Goal: Transaction & Acquisition: Purchase product/service

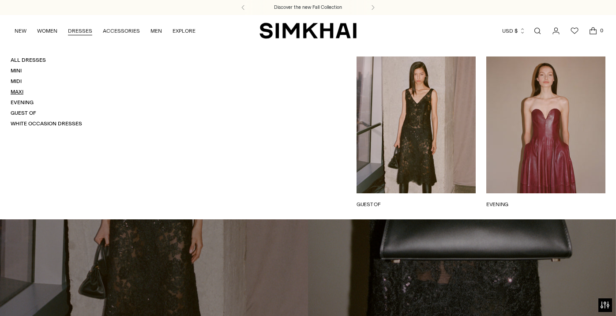
click at [16, 90] on link "Maxi" at bounding box center [17, 92] width 13 height 6
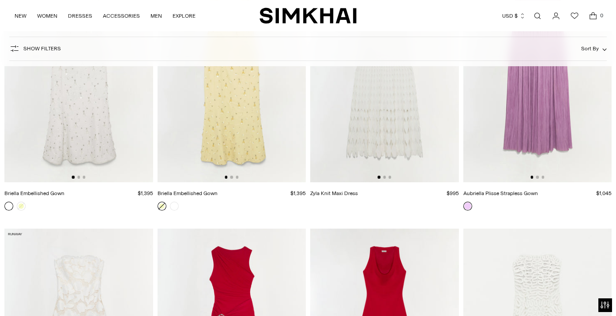
scroll to position [882, 0]
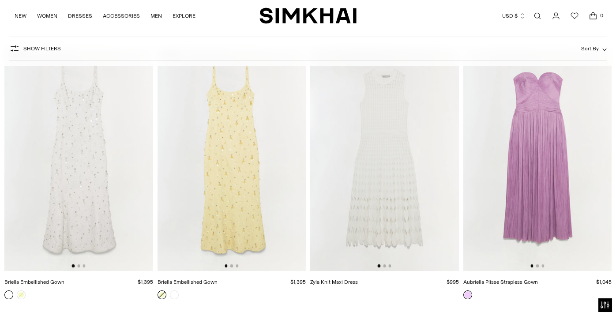
click at [550, 160] on img at bounding box center [537, 159] width 149 height 223
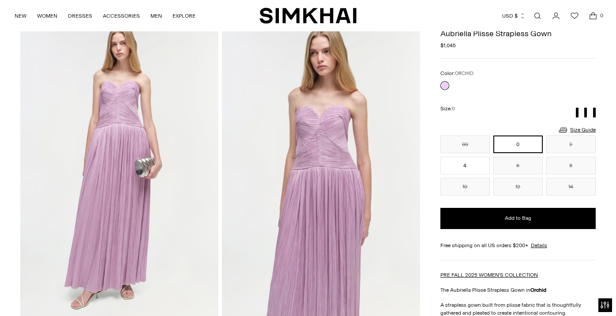
scroll to position [44, 0]
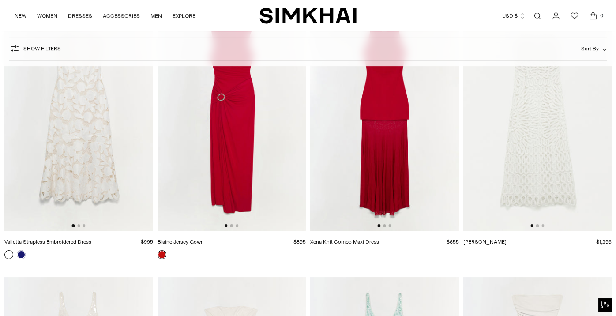
scroll to position [1103, 0]
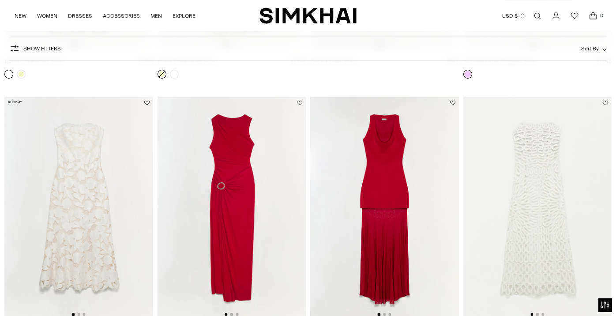
click at [257, 165] on img at bounding box center [232, 208] width 149 height 223
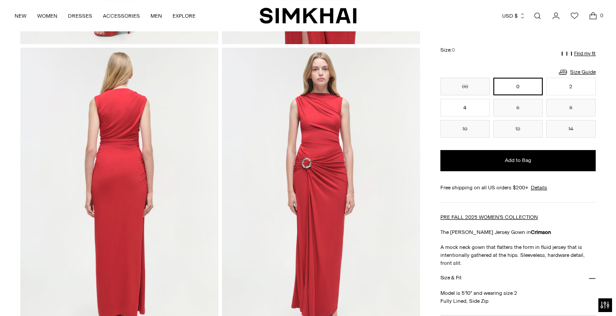
scroll to position [353, 0]
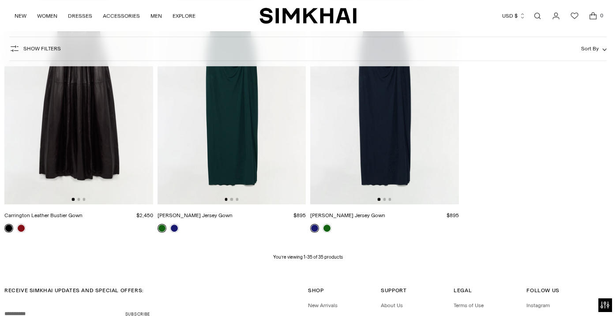
scroll to position [2398, 0]
